Goal: Task Accomplishment & Management: Use online tool/utility

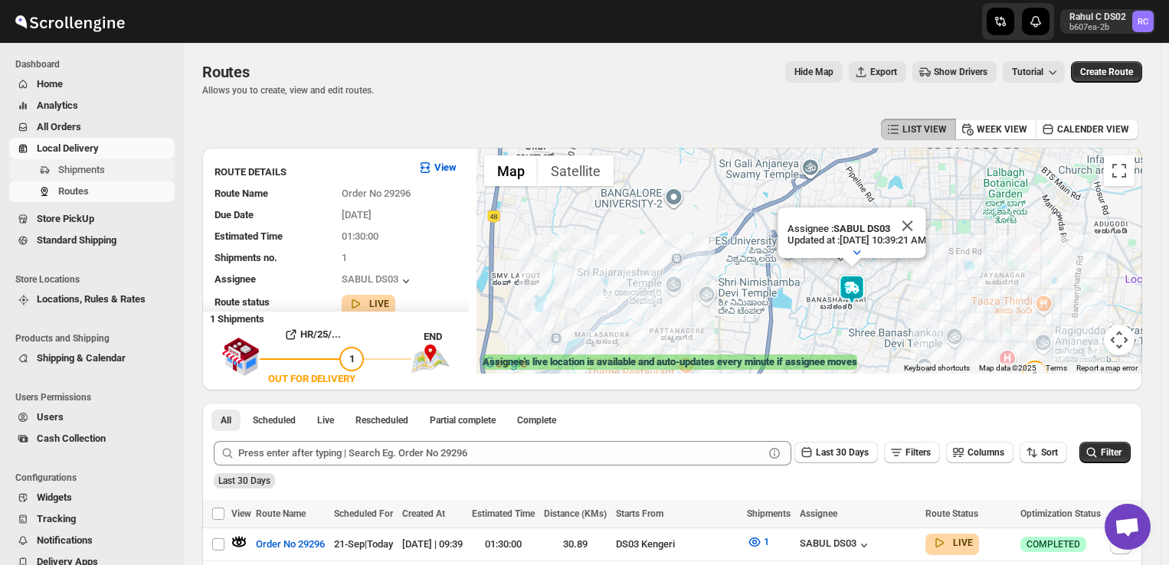
scroll to position [55, 0]
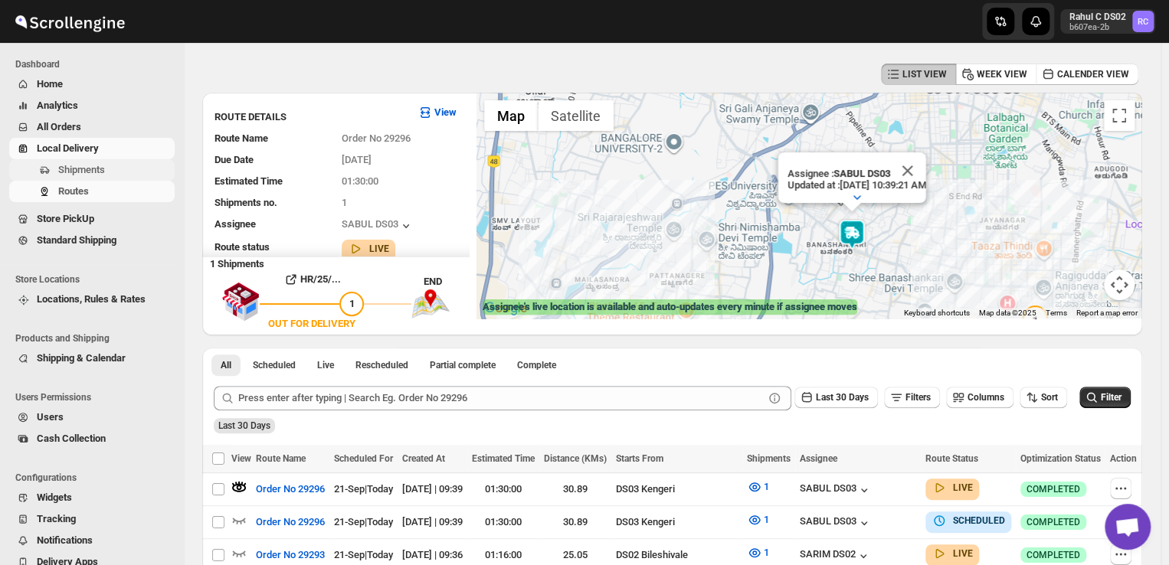
click at [91, 175] on span "Shipments" at bounding box center [81, 169] width 47 height 11
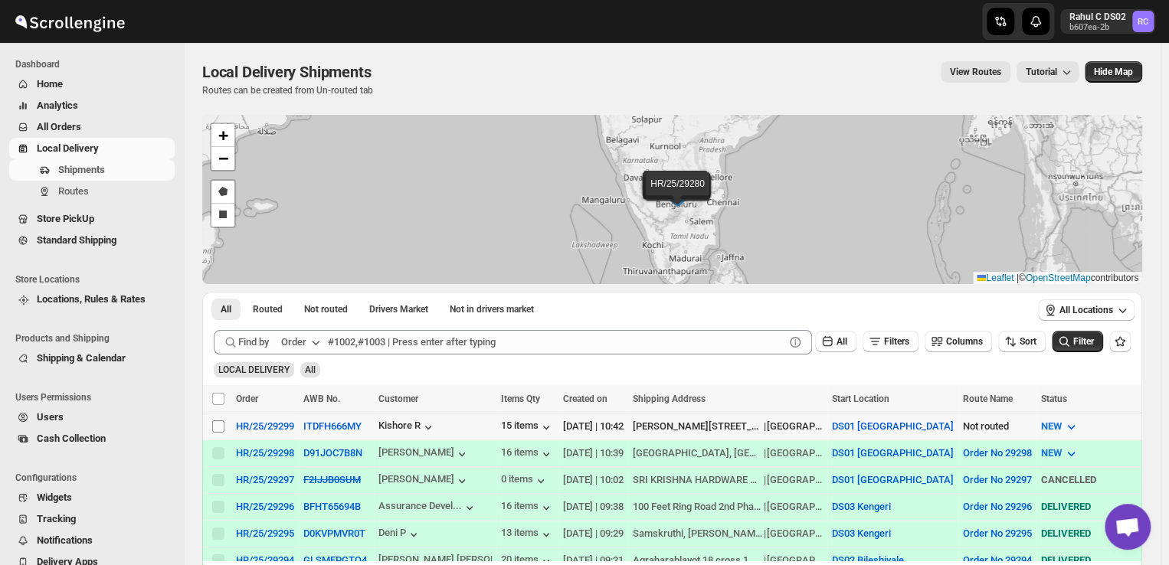
click at [216, 424] on input "Select shipment" at bounding box center [218, 426] width 12 height 12
checkbox input "true"
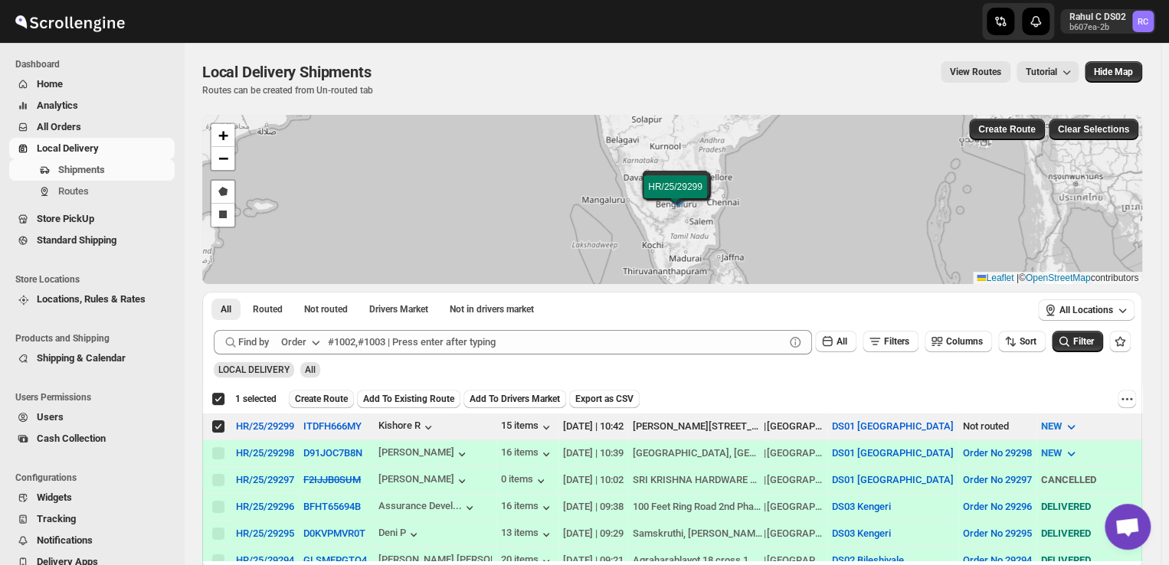
click at [328, 395] on span "Create Route" at bounding box center [321, 399] width 53 height 12
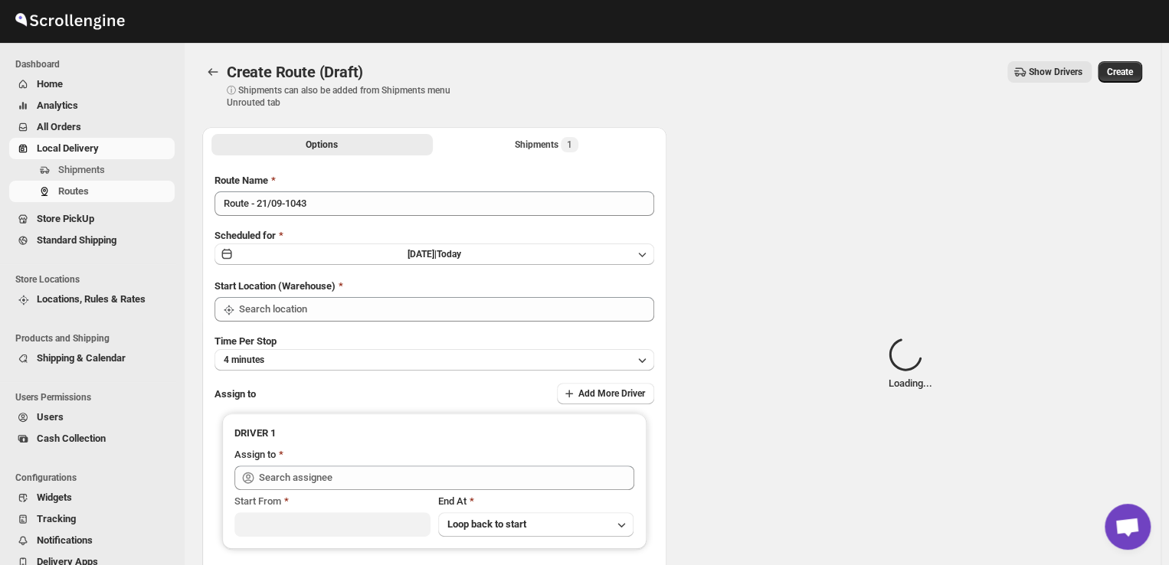
type input "DS01 [GEOGRAPHIC_DATA]"
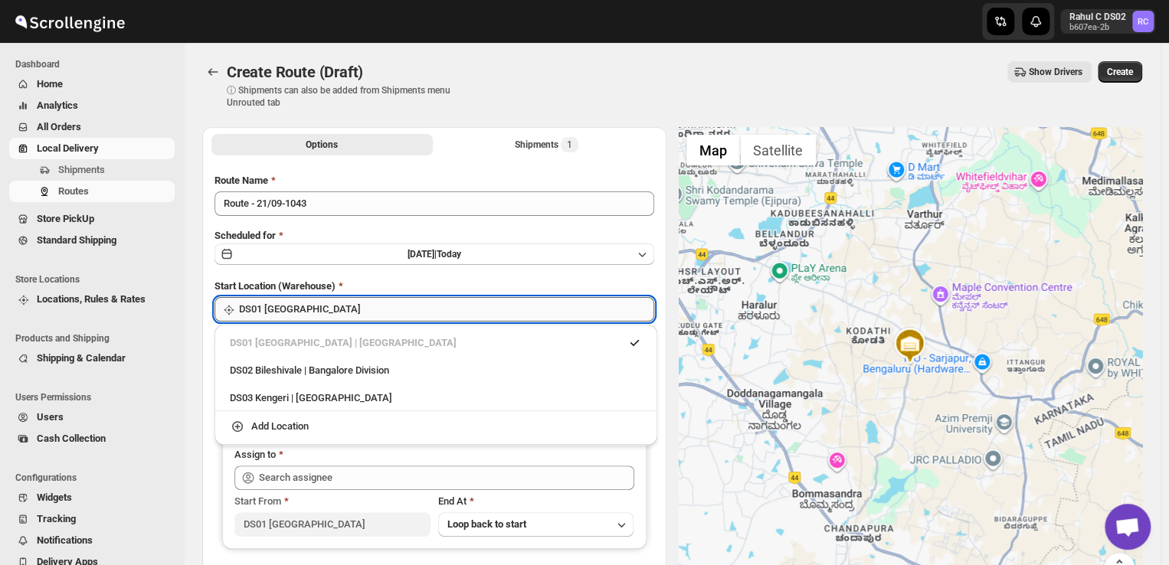
click at [325, 317] on input "DS01 [GEOGRAPHIC_DATA]" at bounding box center [446, 309] width 415 height 25
click at [281, 396] on div "DS03 Kengeri | [GEOGRAPHIC_DATA]" at bounding box center [436, 398] width 412 height 15
type input "DS03 Kengeri"
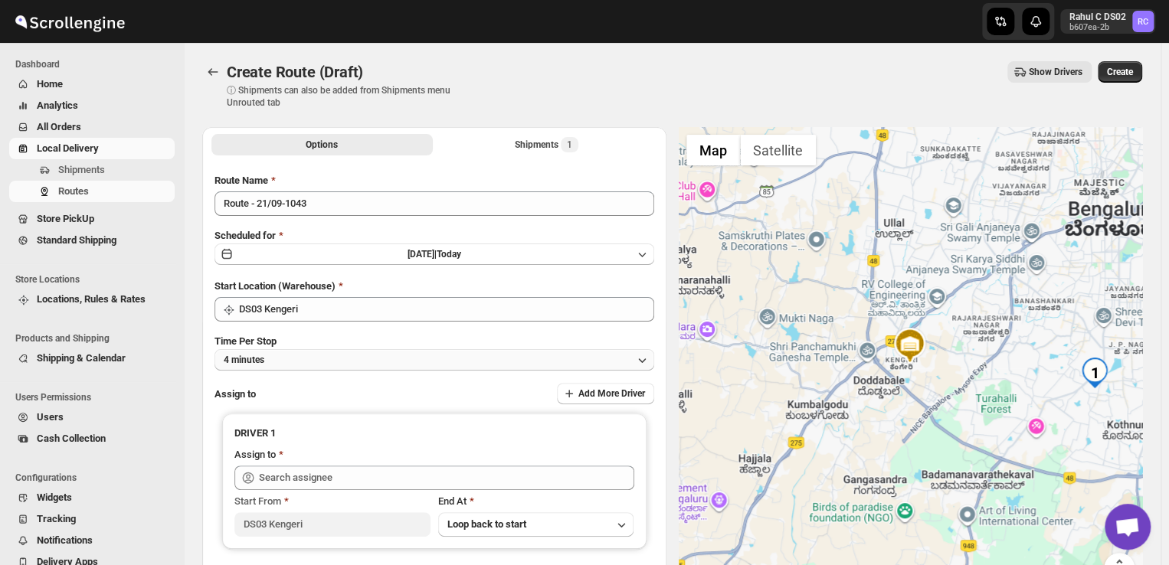
click at [314, 356] on button "4 minutes" at bounding box center [434, 359] width 440 height 21
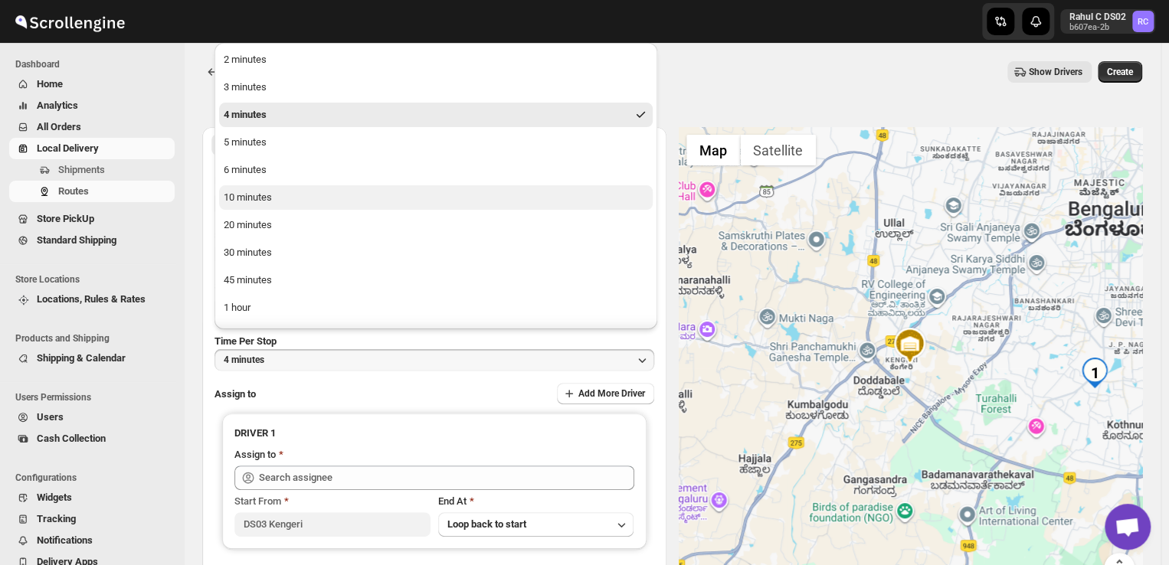
click at [271, 194] on div "10 minutes" at bounding box center [248, 197] width 48 height 15
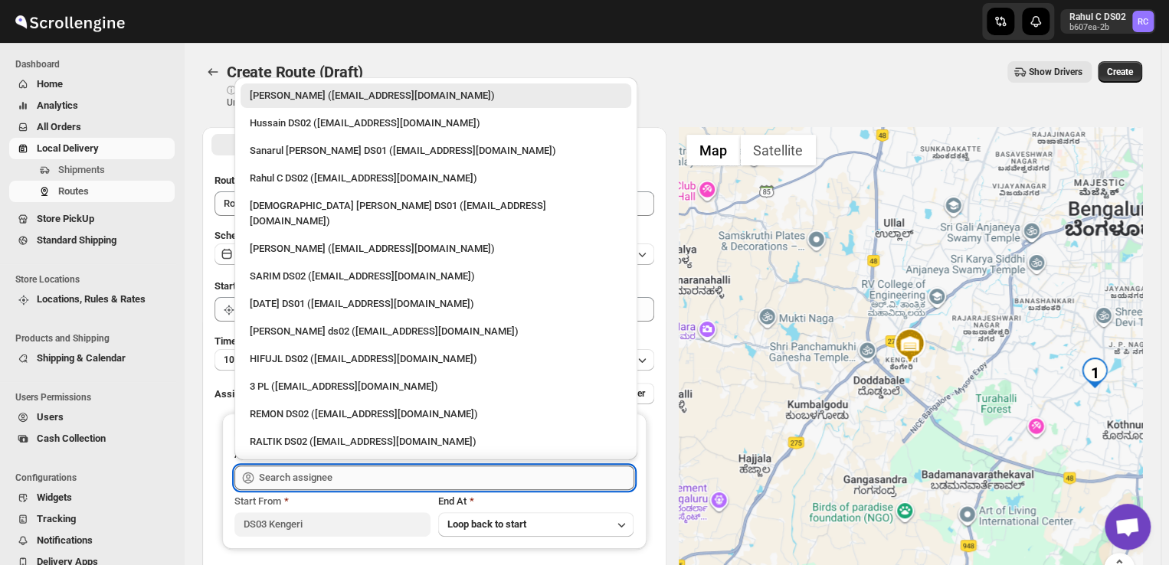
click at [387, 472] on input "text" at bounding box center [446, 478] width 375 height 25
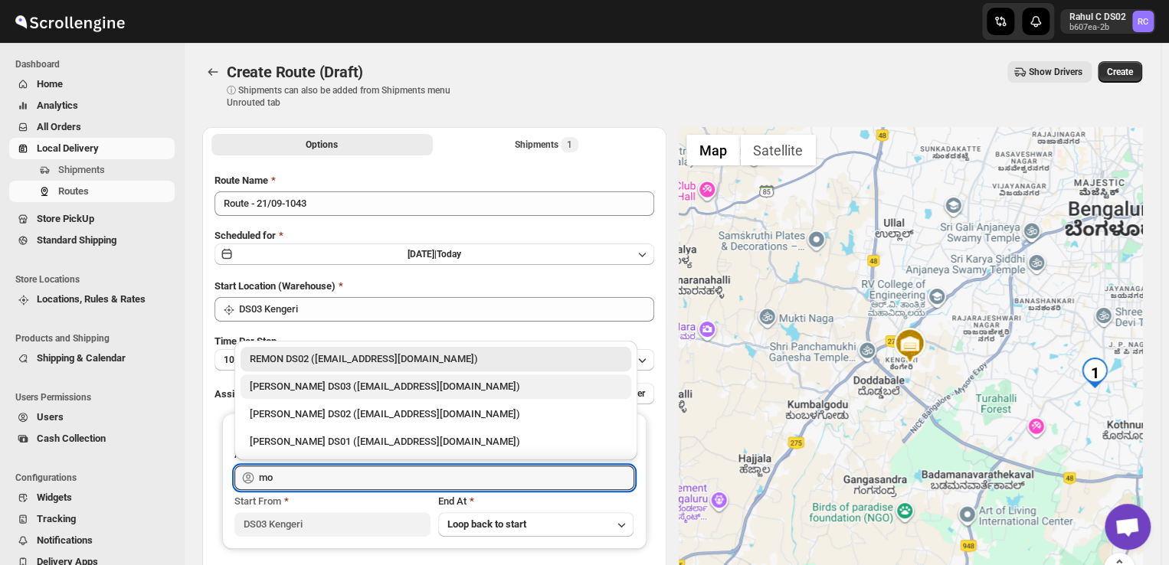
click at [431, 388] on div "[PERSON_NAME] DS03 ([EMAIL_ADDRESS][DOMAIN_NAME])" at bounding box center [436, 386] width 372 height 15
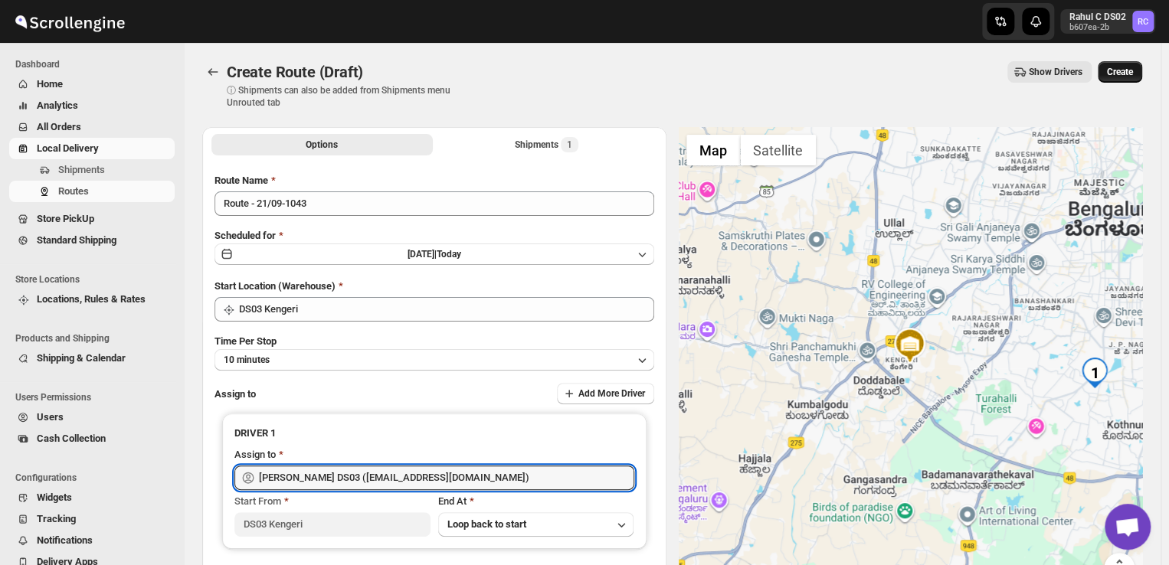
type input "[PERSON_NAME] DS03 ([EMAIL_ADDRESS][DOMAIN_NAME])"
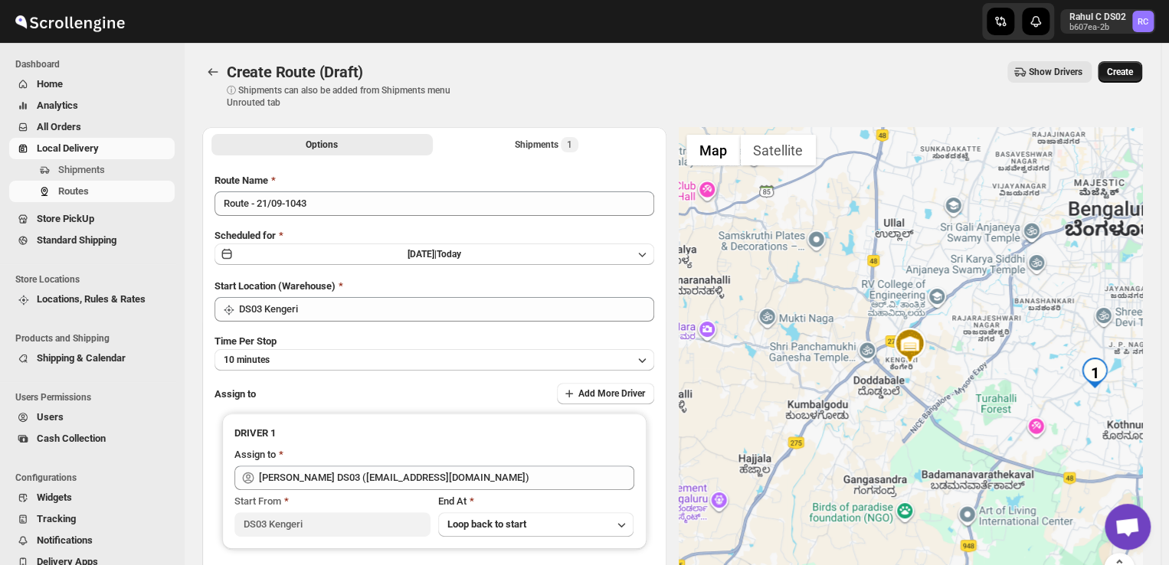
click at [1125, 70] on span "Create" at bounding box center [1120, 72] width 26 height 12
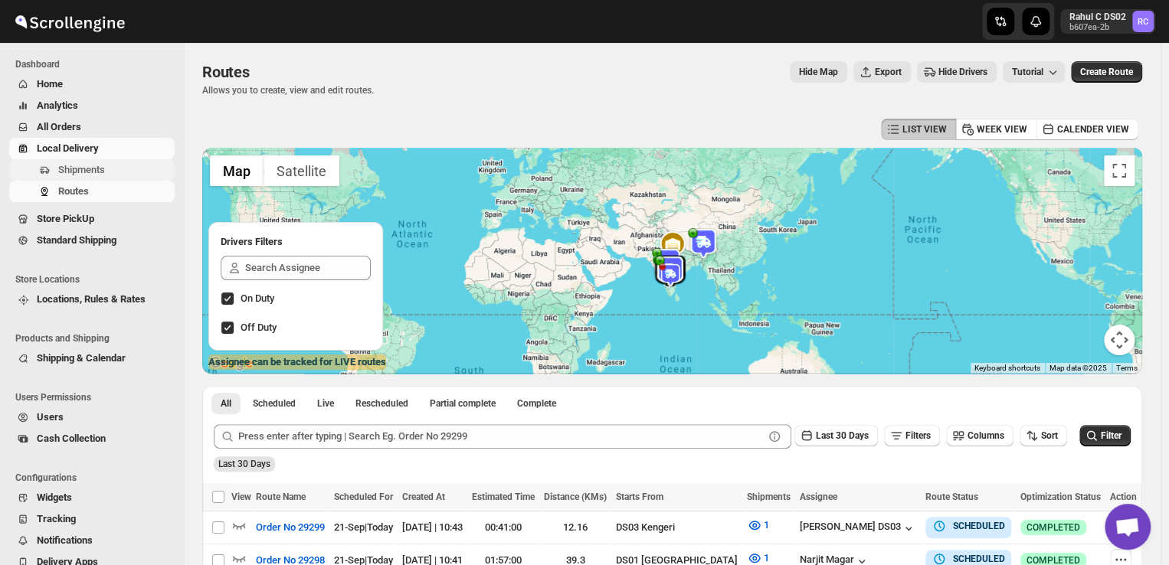
click at [97, 175] on span "Shipments" at bounding box center [81, 169] width 47 height 11
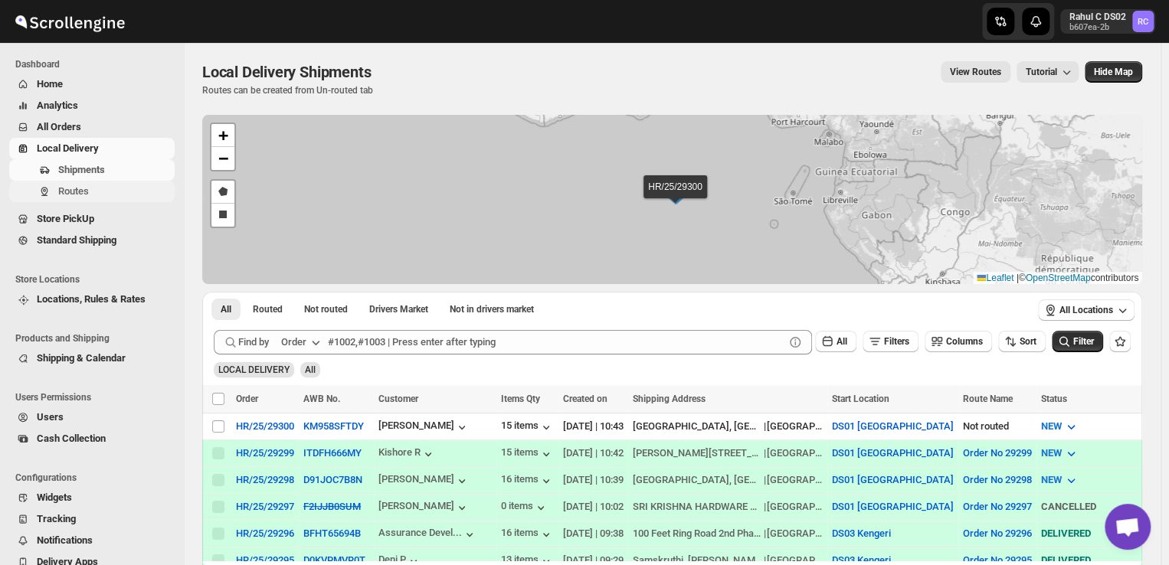
click at [84, 189] on span "Routes" at bounding box center [73, 190] width 31 height 11
